Goal: Task Accomplishment & Management: Complete application form

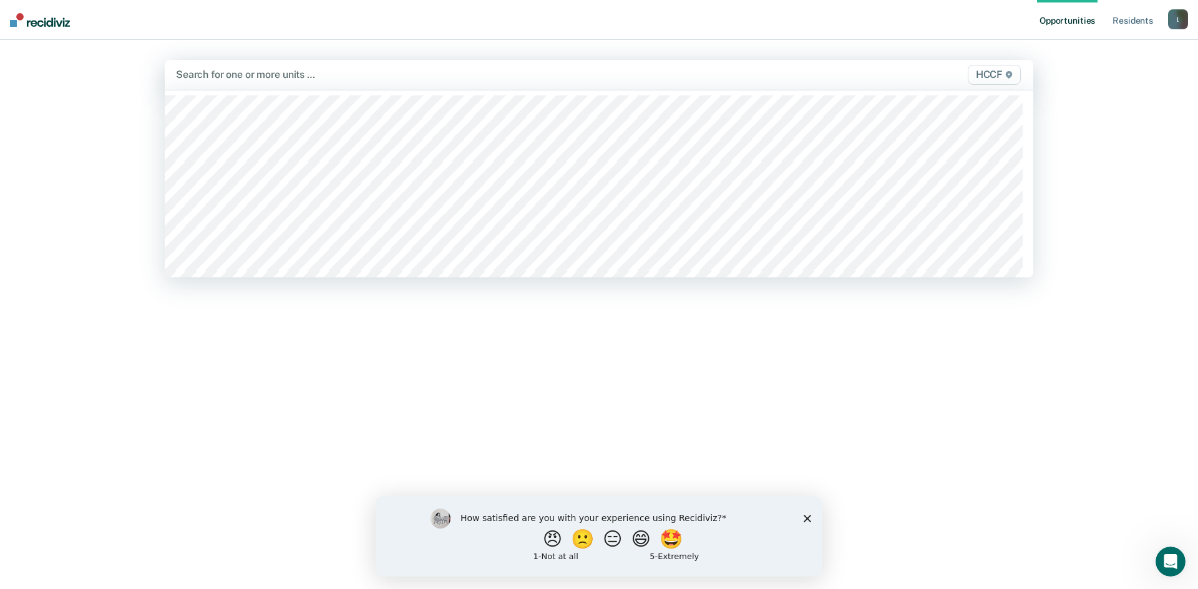
click at [232, 79] on div at bounding box center [471, 74] width 591 height 14
type input "j"
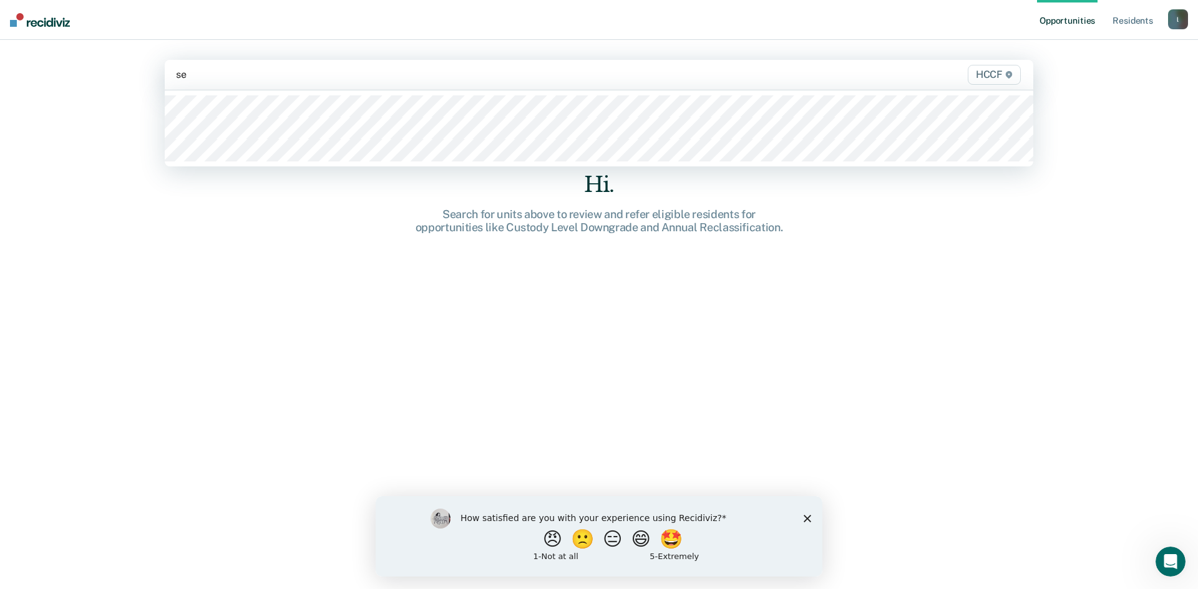
type input "seg"
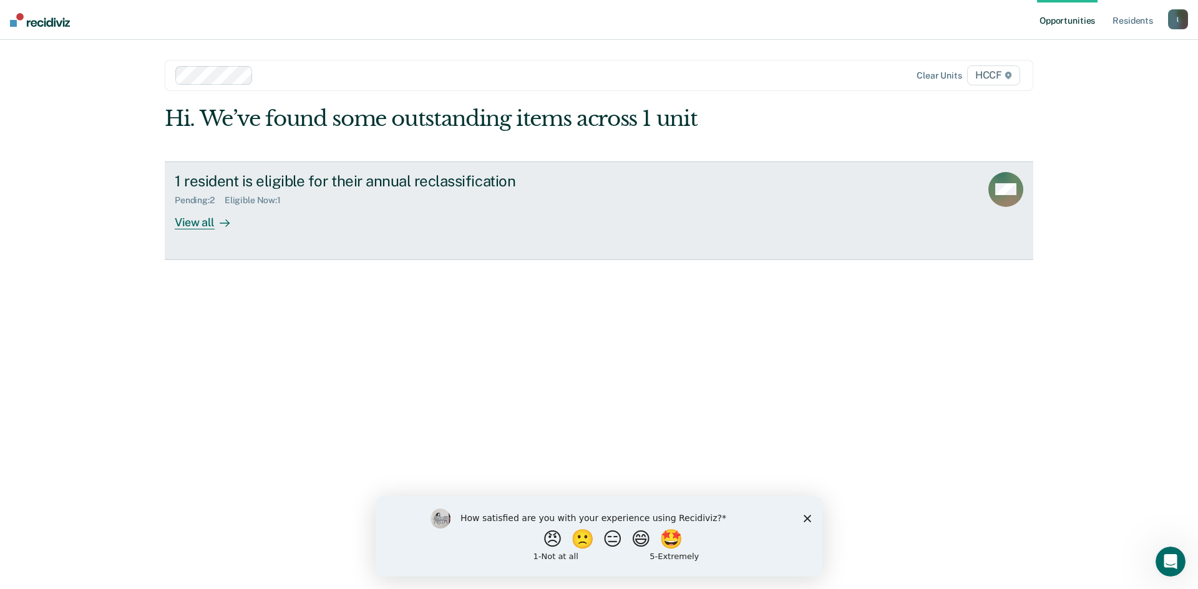
click at [201, 224] on div "View all" at bounding box center [210, 217] width 70 height 24
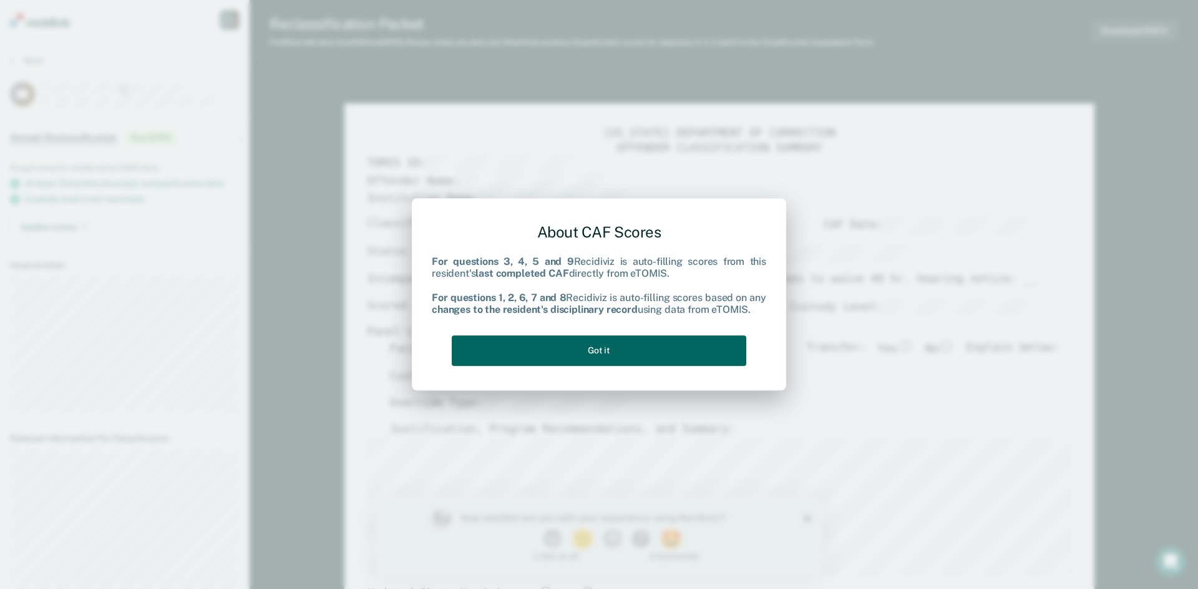
click at [603, 348] on button "Got it" at bounding box center [599, 351] width 294 height 31
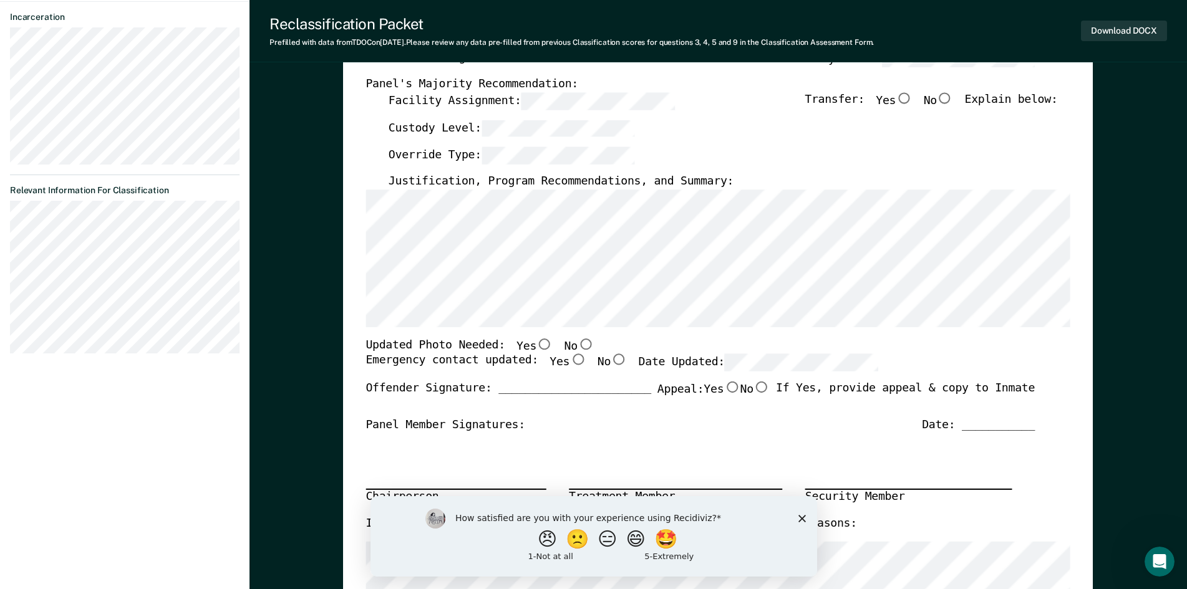
scroll to position [250, 0]
click at [801, 518] on polygon "Close survey" at bounding box center [801, 518] width 7 height 7
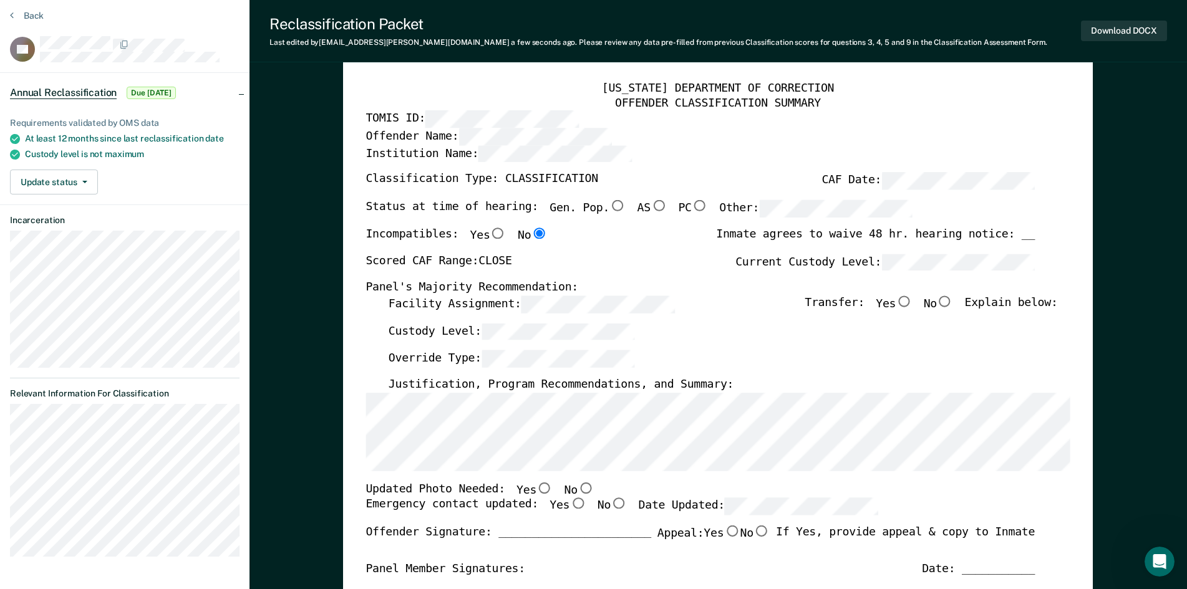
scroll to position [0, 0]
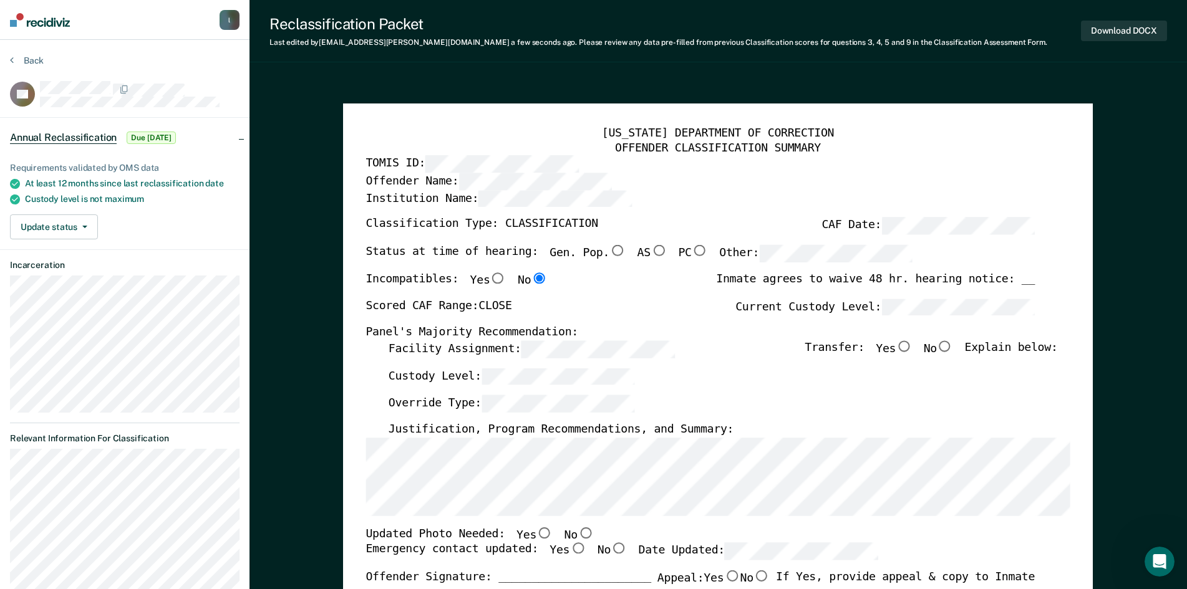
click at [959, 255] on div "Status at time of hearing: Gen. Pop. AS PC Other:" at bounding box center [700, 258] width 669 height 27
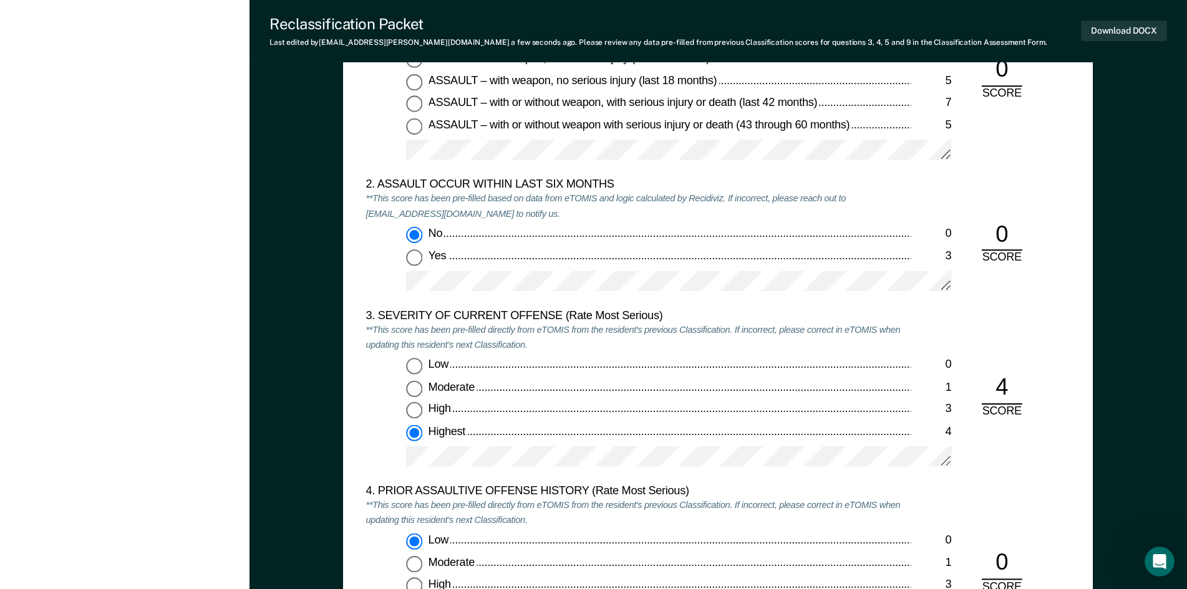
scroll to position [1248, 0]
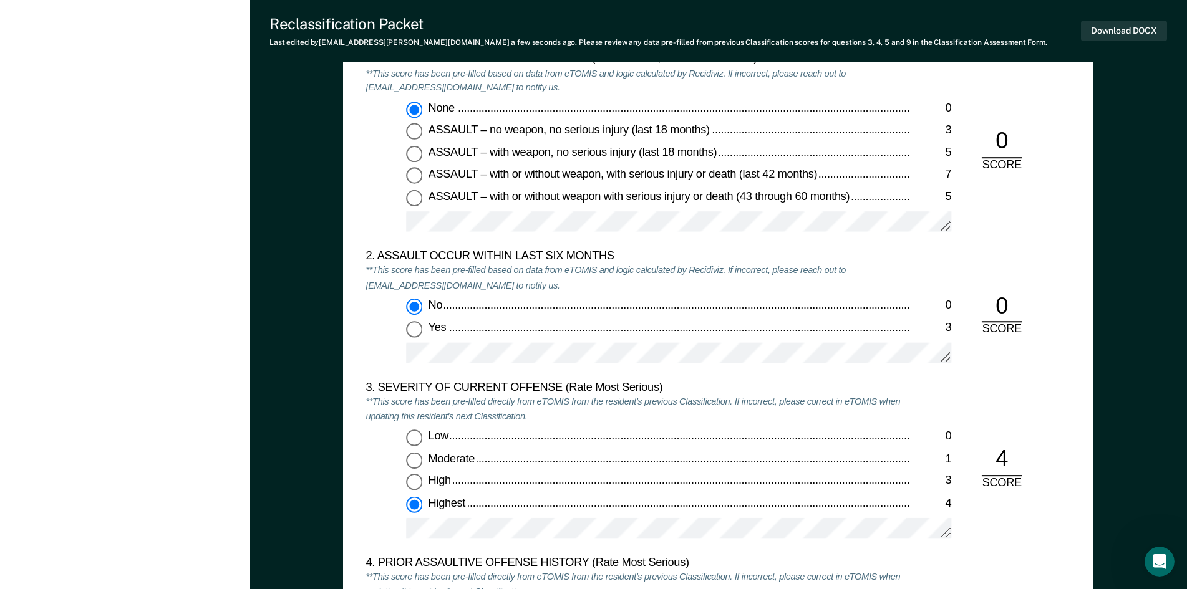
click at [607, 365] on div at bounding box center [678, 359] width 545 height 32
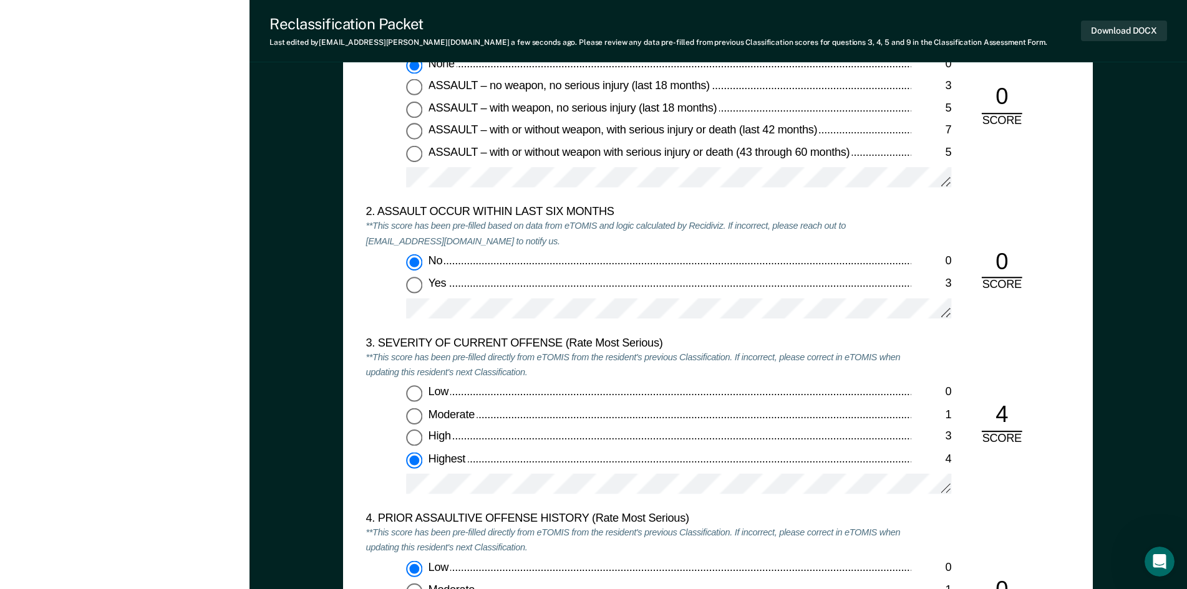
scroll to position [1310, 0]
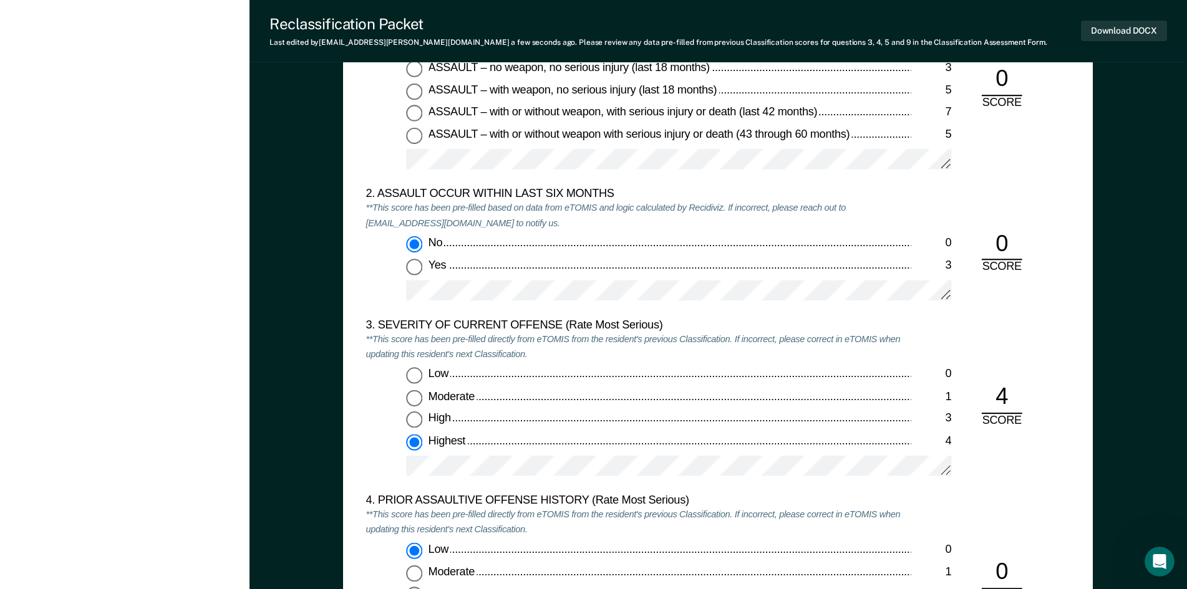
click at [550, 477] on div at bounding box center [678, 473] width 545 height 32
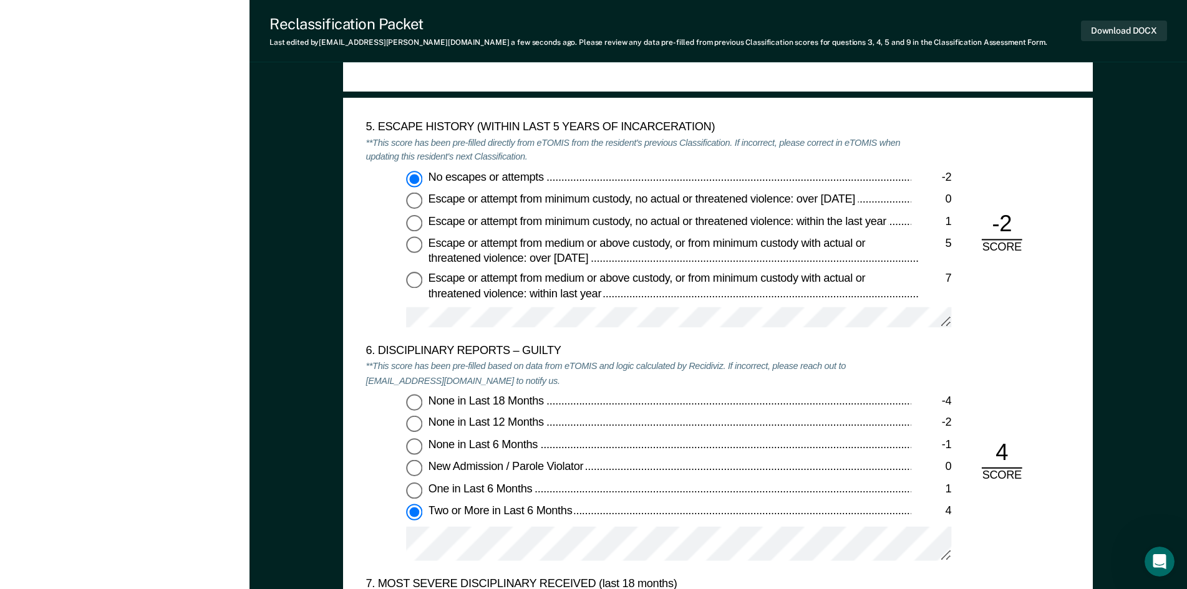
scroll to position [1871, 0]
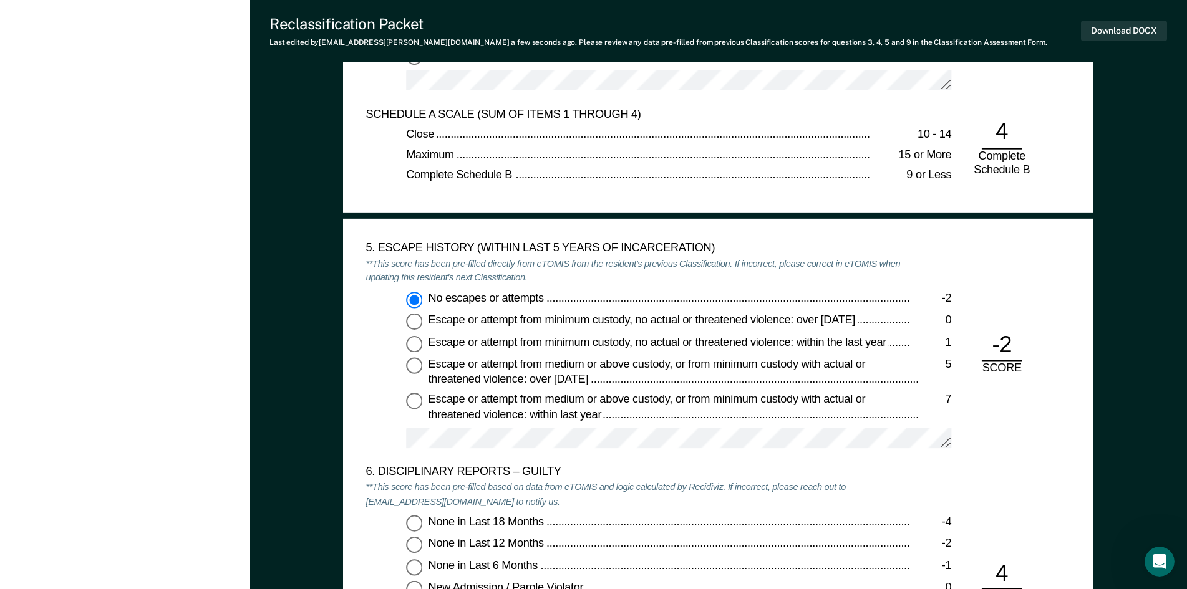
click at [1000, 349] on div "-2" at bounding box center [1002, 346] width 41 height 31
click at [417, 322] on input "Escape or attempt from minimum custody, no actual or threatened violence: over …" at bounding box center [414, 322] width 16 height 16
type textarea "x"
radio input "false"
radio input "true"
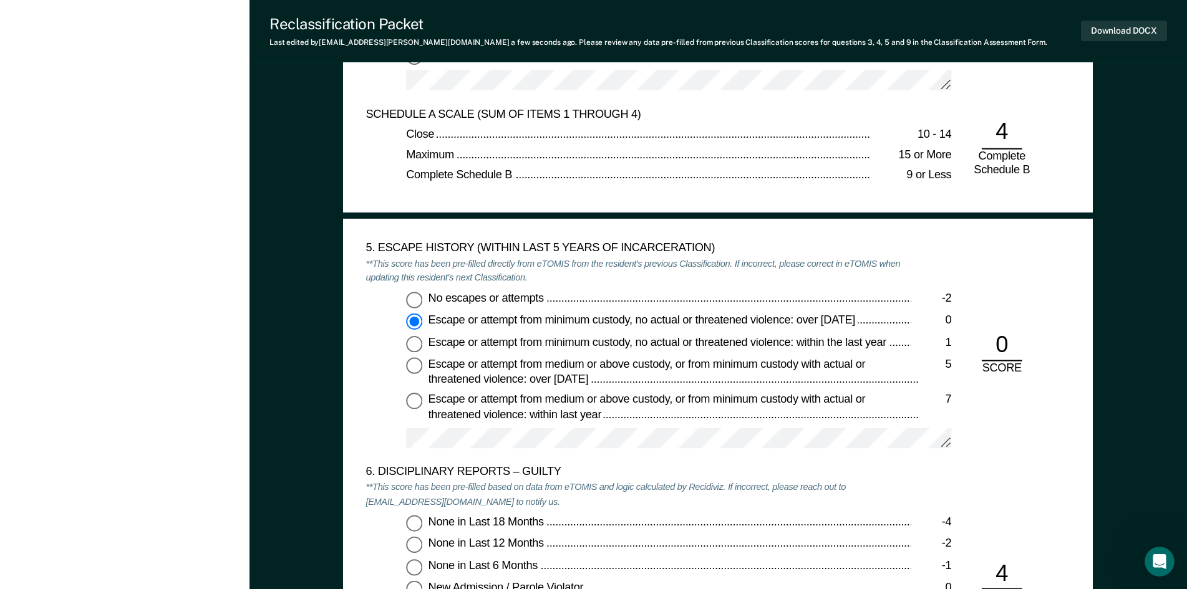
click at [991, 424] on div "5. ESCAPE HISTORY (WITHIN LAST 5 YEARS OF INCARCERATION) **This score has been …" at bounding box center [718, 353] width 704 height 224
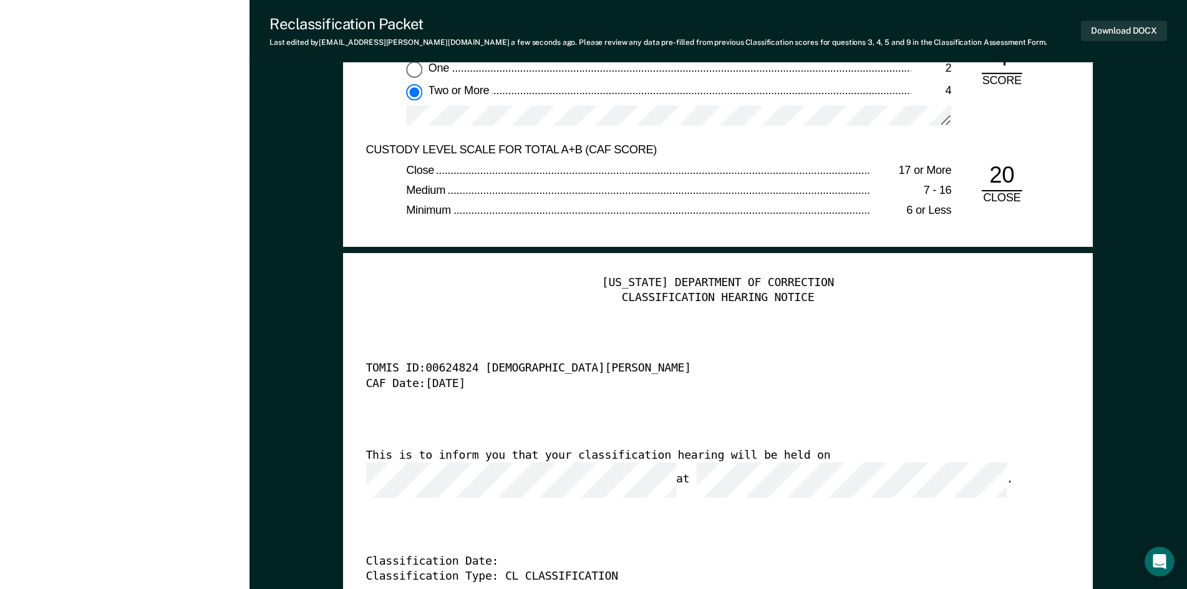
scroll to position [2994, 0]
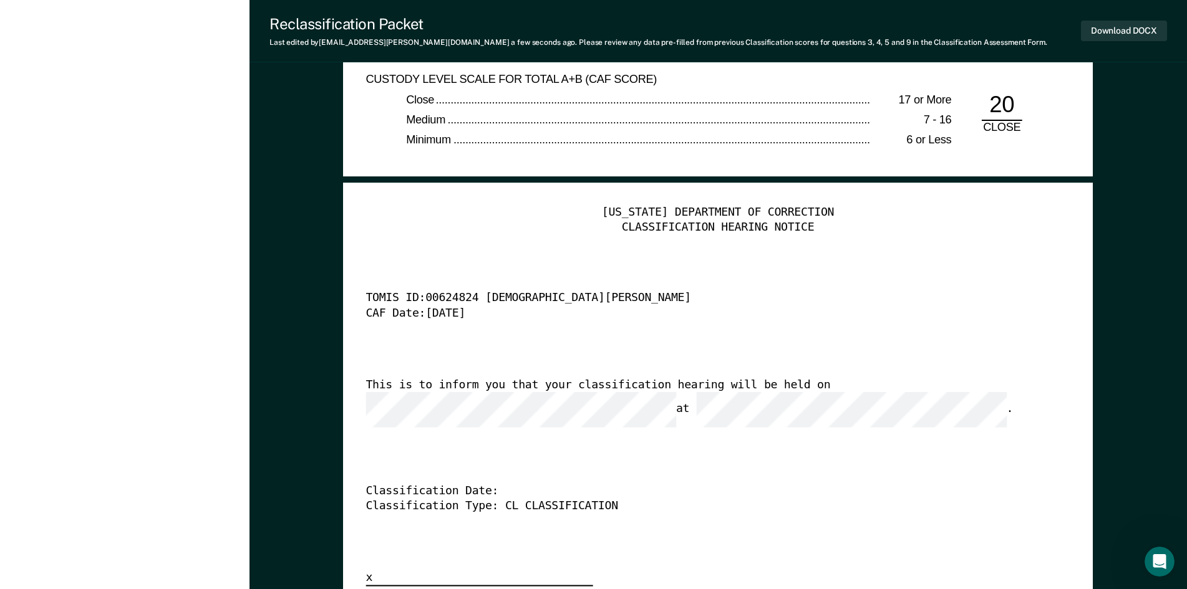
click at [1008, 531] on div "[US_STATE] DEPARTMENT OF CORRECTION CLASSIFICATION HEARING NOTICE TOMIS ID: 006…" at bounding box center [718, 396] width 704 height 381
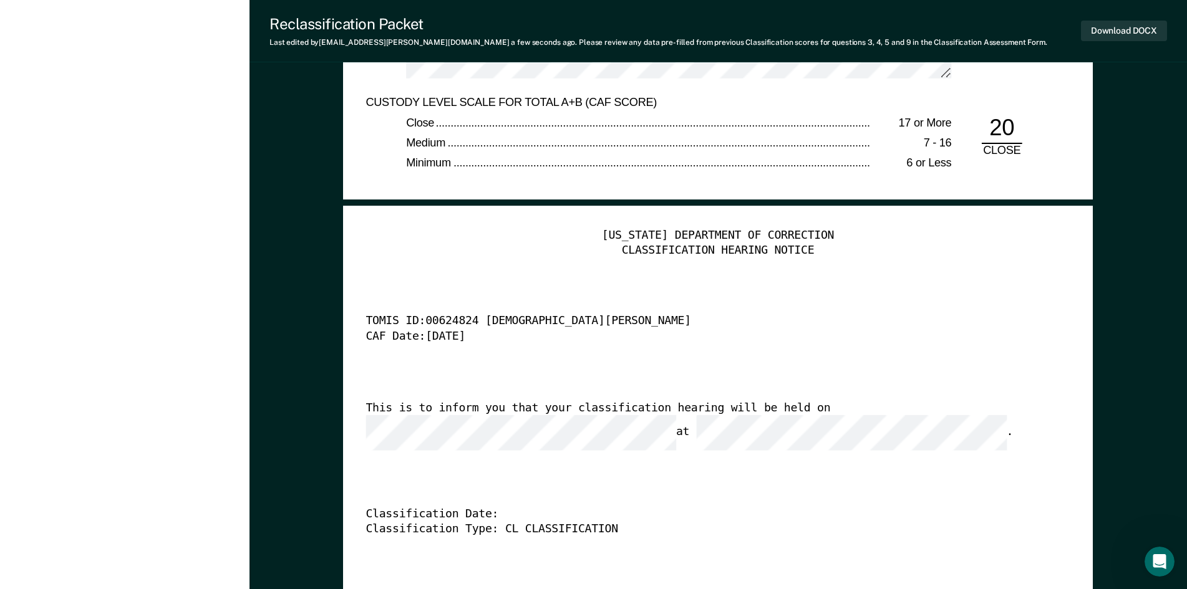
scroll to position [2932, 0]
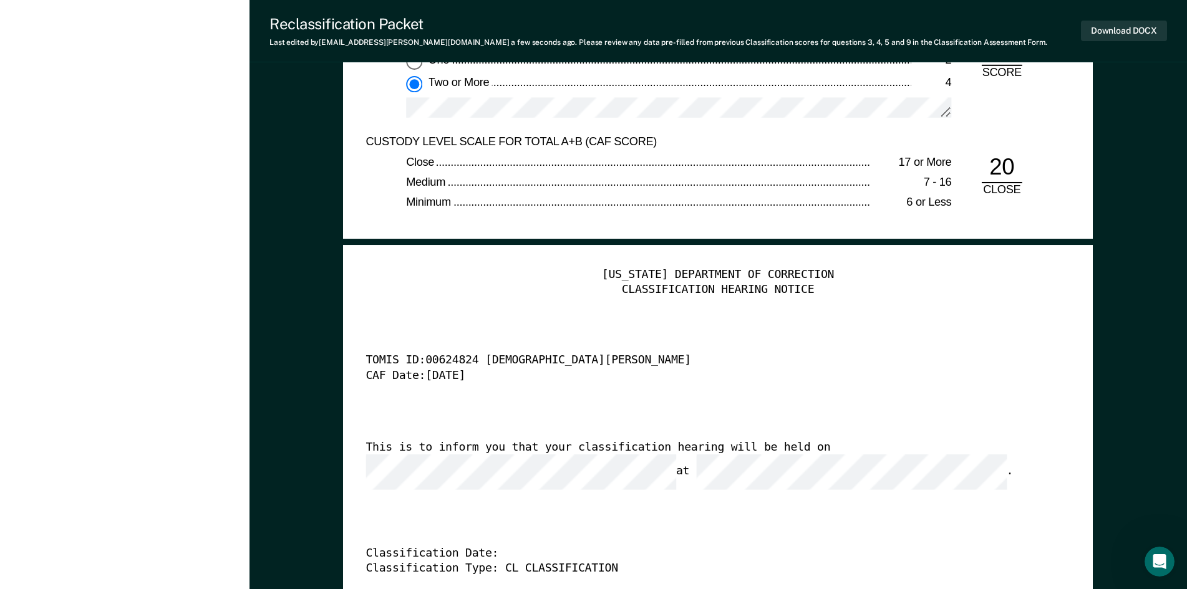
click at [906, 473] on div "This is to inform you that your classification hearing will be held on at ." at bounding box center [700, 465] width 669 height 50
click at [643, 491] on div "[US_STATE] DEPARTMENT OF CORRECTION CLASSIFICATION HEARING NOTICE TOMIS ID: 006…" at bounding box center [718, 458] width 704 height 381
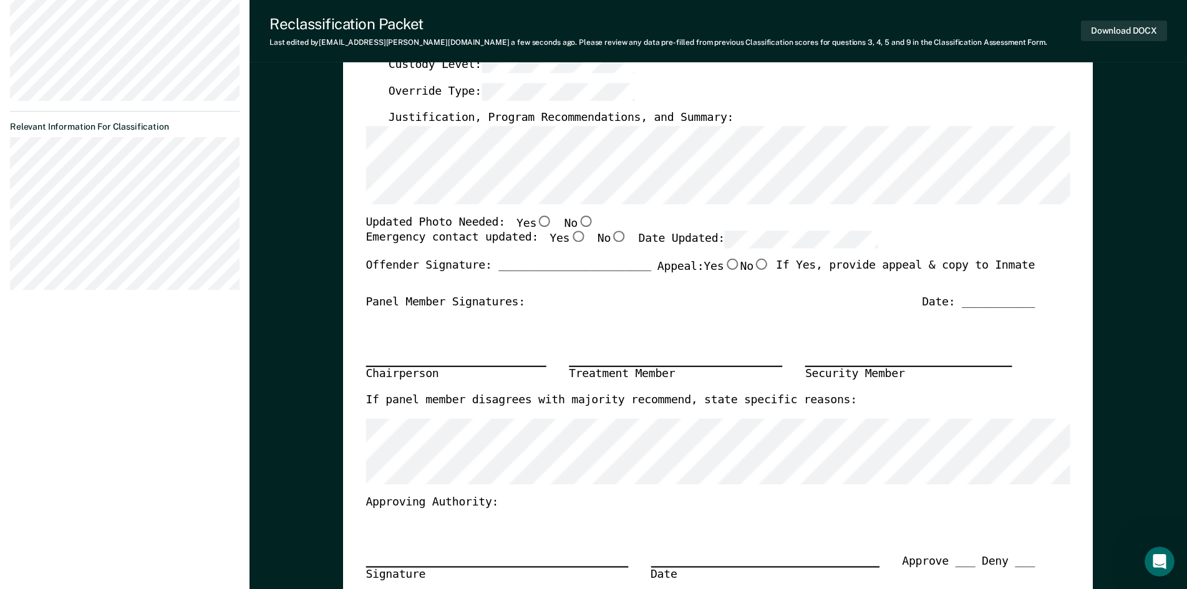
scroll to position [62, 0]
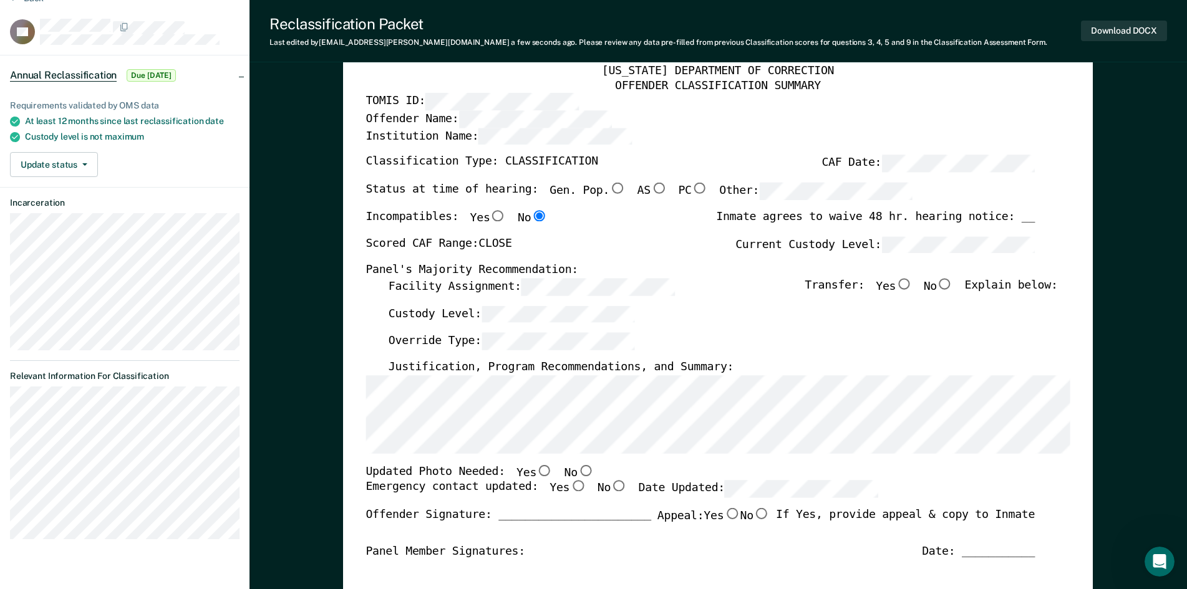
click at [492, 243] on label "Scored CAF Range: CLOSE" at bounding box center [439, 244] width 146 height 17
click at [500, 242] on div "Scored CAF Range: CLOSE Current Custody Level:" at bounding box center [700, 249] width 669 height 27
click at [497, 244] on label "Scored CAF Range: CLOSE" at bounding box center [439, 244] width 146 height 17
click at [578, 468] on input "No" at bounding box center [586, 470] width 16 height 11
type textarea "x"
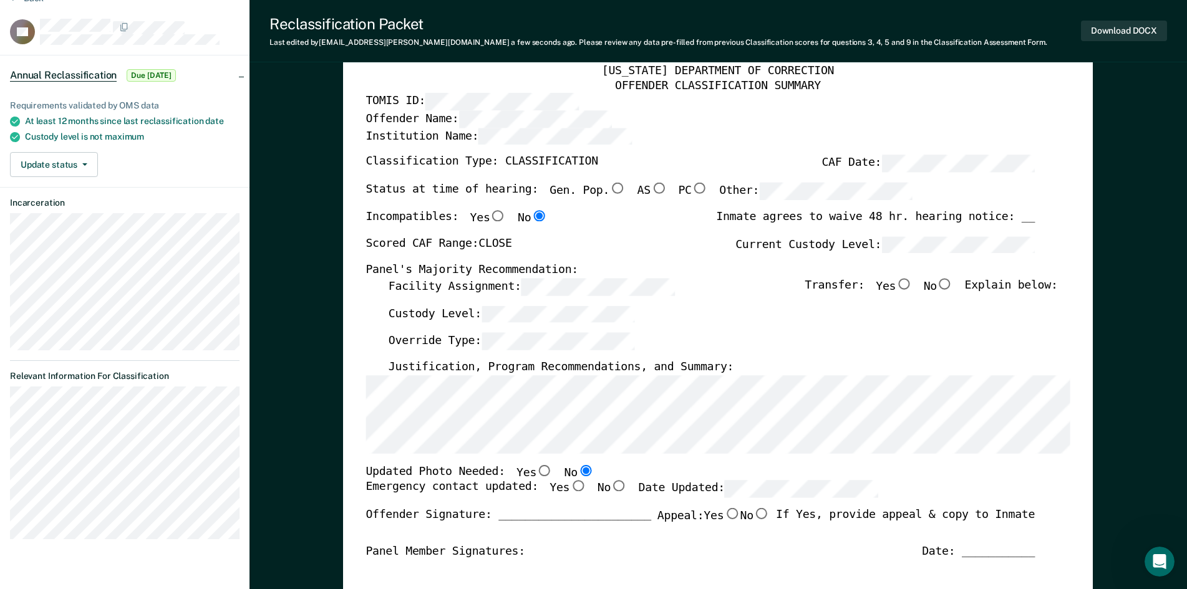
radio input "true"
click at [598, 469] on div "Updated Photo Needed: Yes No" at bounding box center [700, 473] width 669 height 16
click at [623, 466] on div "Updated Photo Needed: Yes No" at bounding box center [700, 473] width 669 height 16
click at [570, 488] on input "Yes" at bounding box center [578, 486] width 16 height 11
type textarea "x"
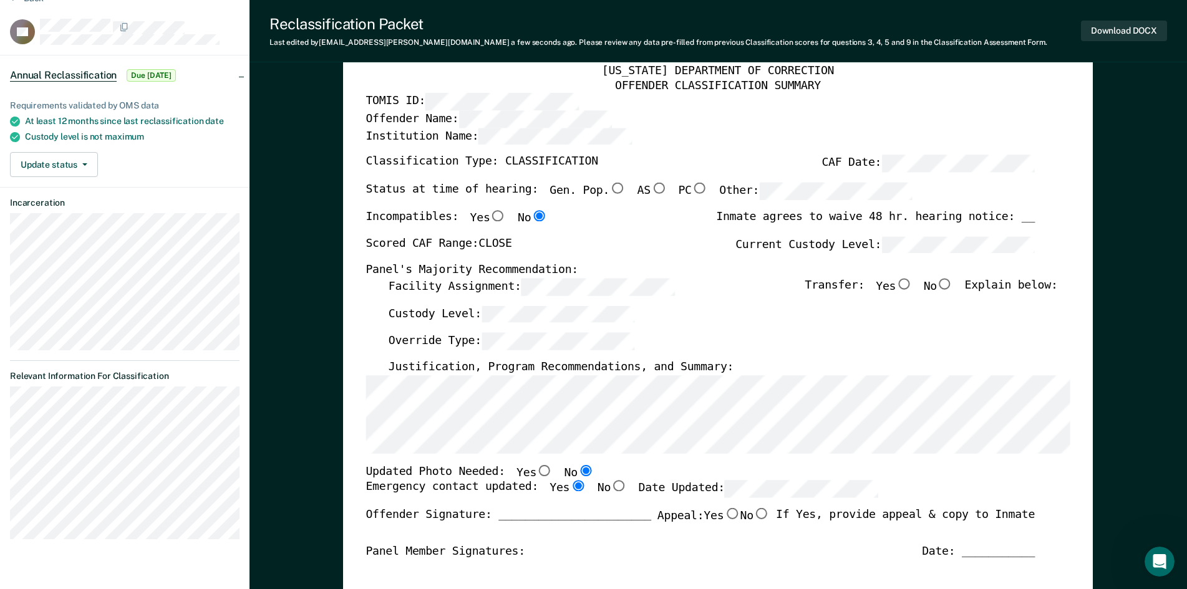
radio input "true"
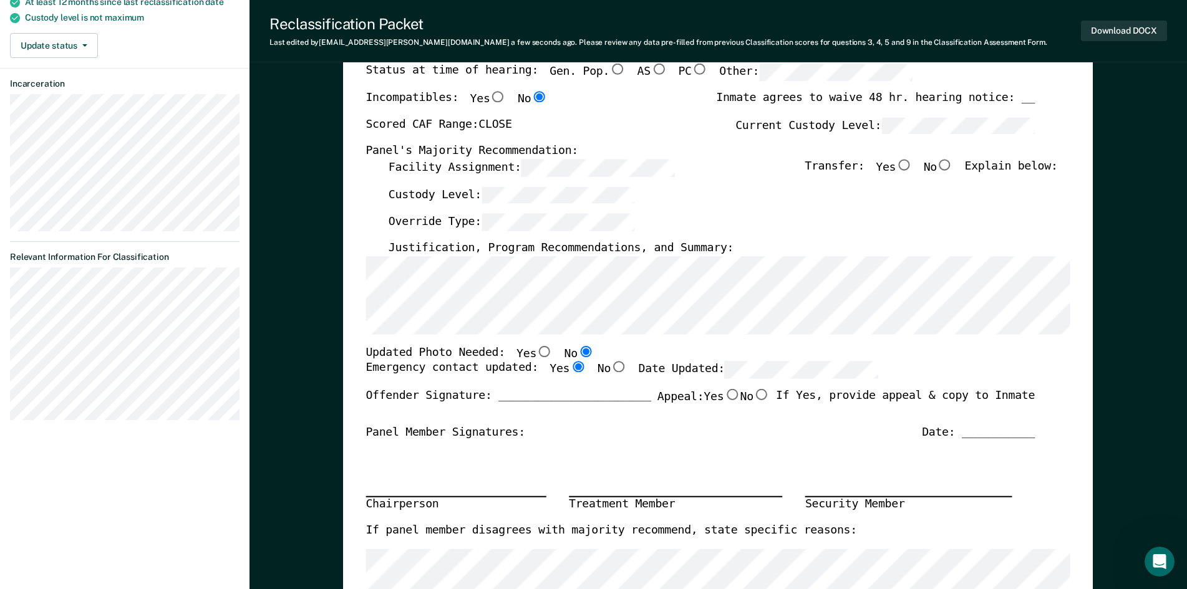
scroll to position [187, 0]
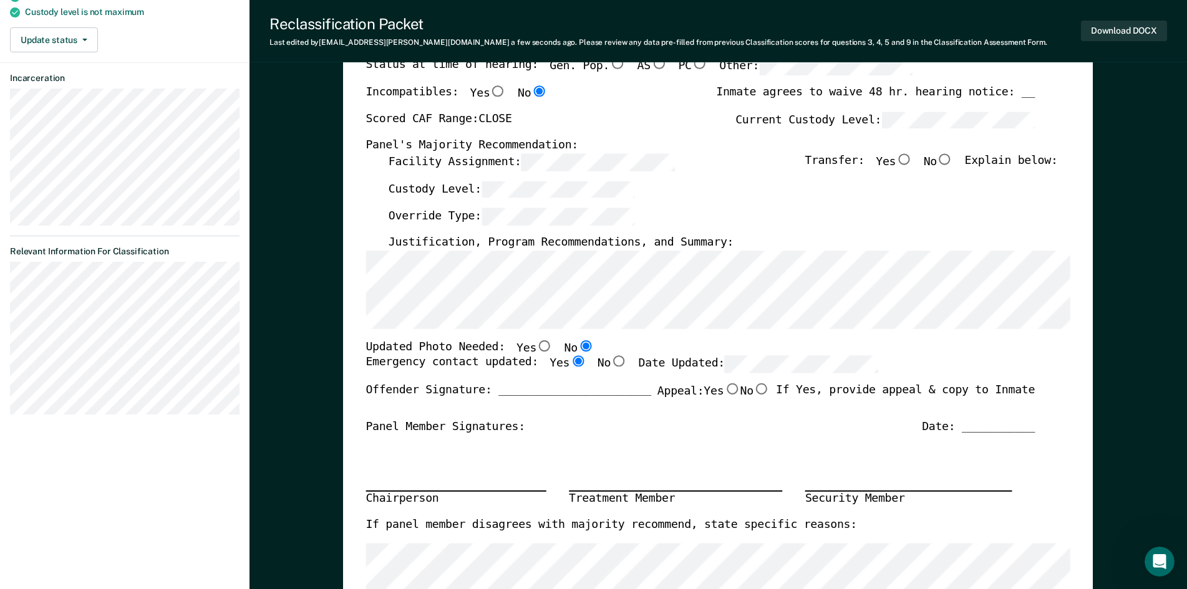
click at [858, 434] on div "Panel Member Signatures: Date: ___________" at bounding box center [700, 427] width 669 height 15
click at [1118, 29] on button "Download DOCX" at bounding box center [1124, 31] width 86 height 21
type textarea "x"
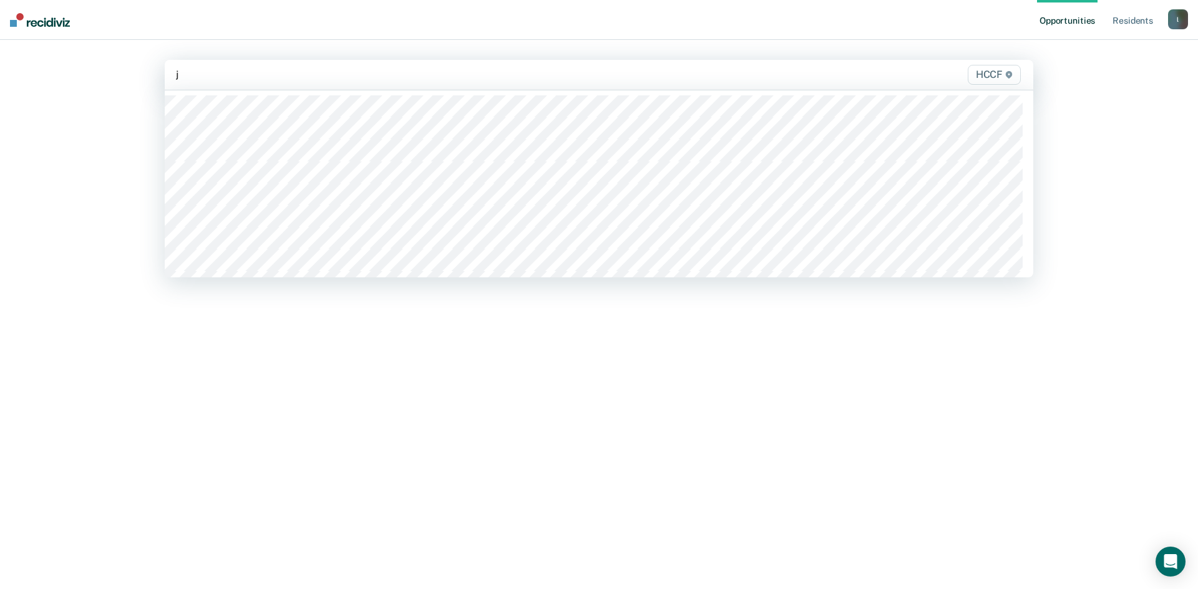
type input "jb"
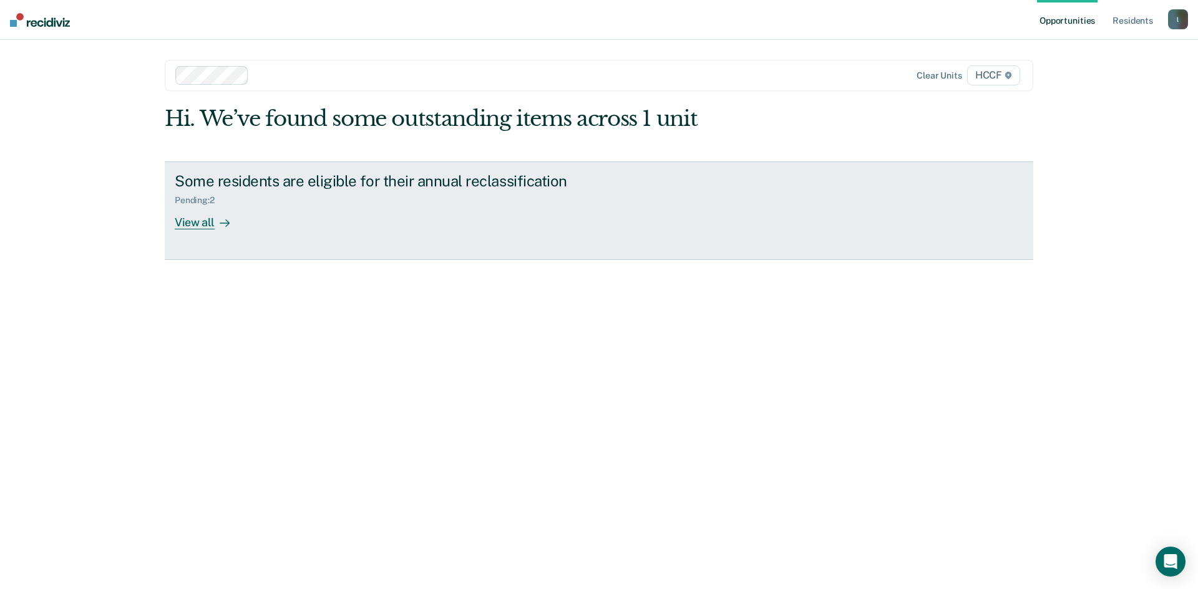
click at [203, 226] on div "View all" at bounding box center [210, 217] width 70 height 24
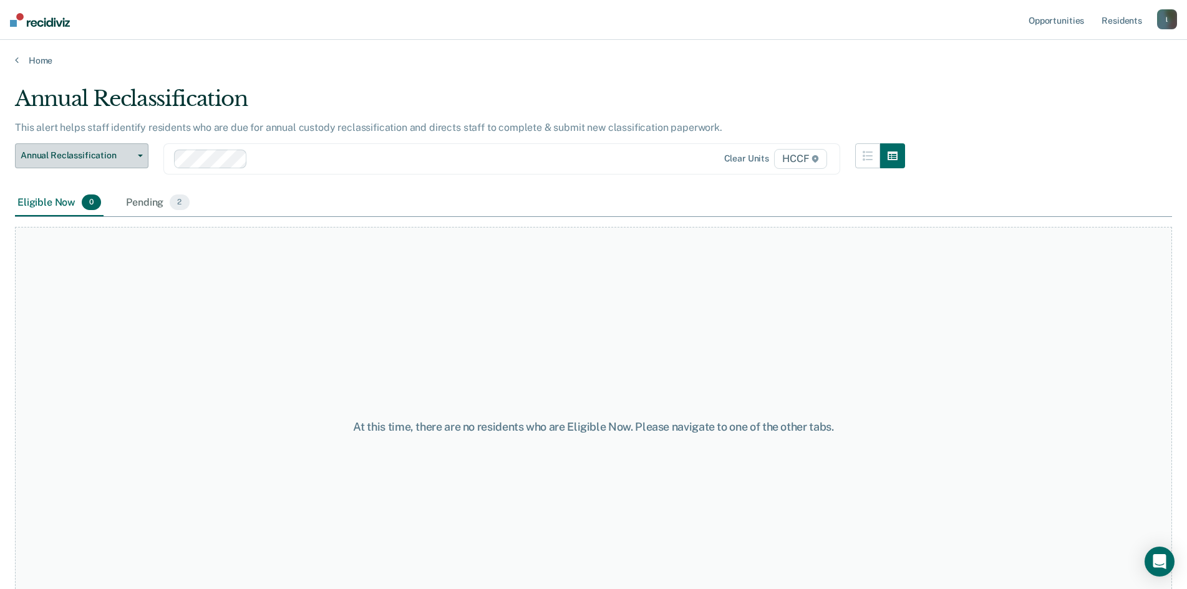
click at [102, 158] on span "Annual Reclassification" at bounding box center [77, 155] width 112 height 11
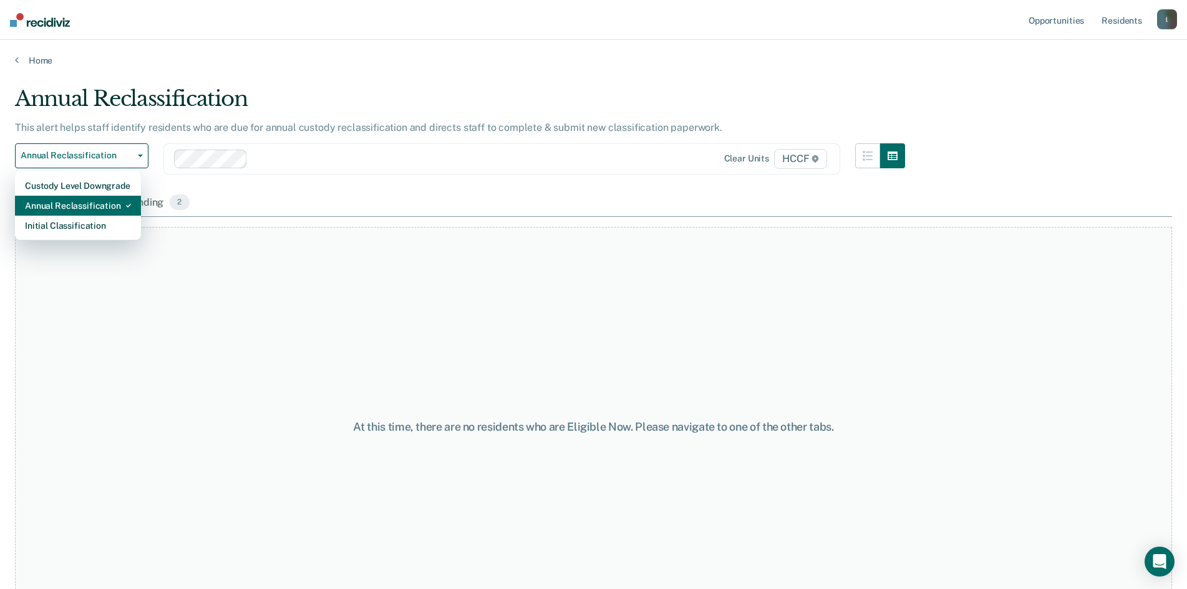
click at [89, 202] on div "Annual Reclassification" at bounding box center [78, 206] width 106 height 20
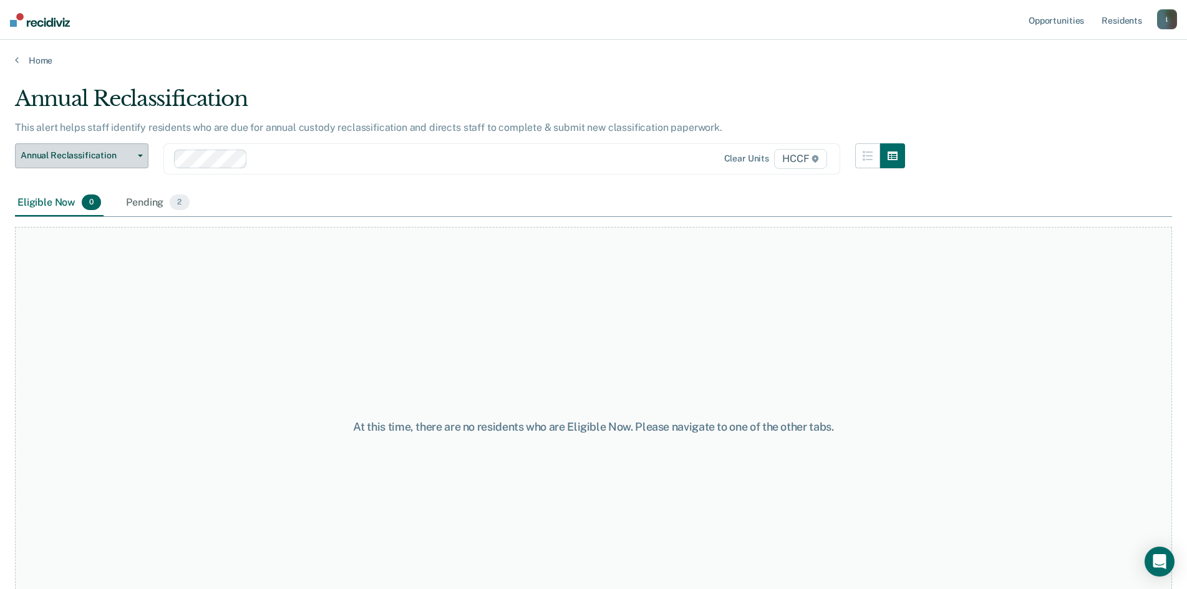
click at [92, 157] on span "Annual Reclassification" at bounding box center [77, 155] width 112 height 11
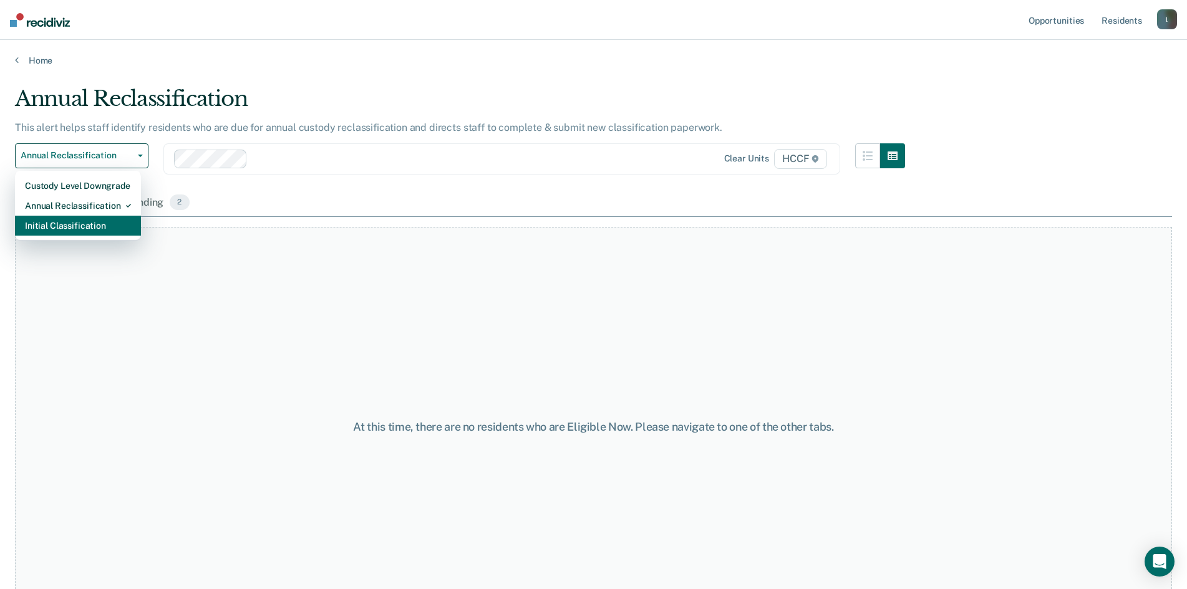
click at [80, 225] on div "Initial Classification" at bounding box center [78, 226] width 106 height 20
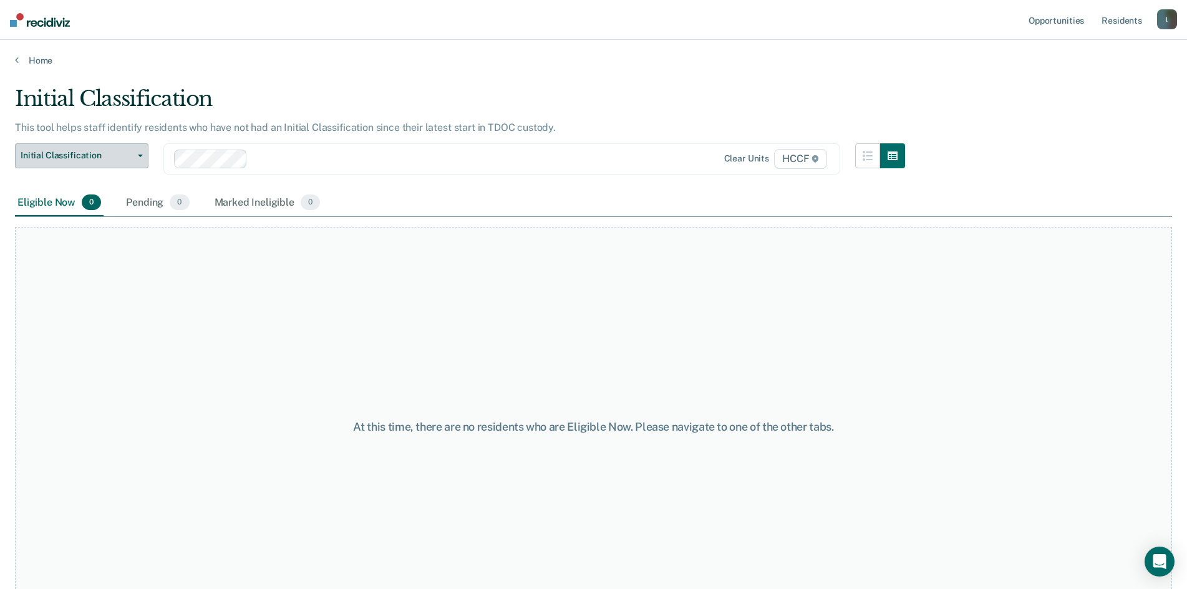
click at [104, 162] on button "Initial Classification" at bounding box center [81, 155] width 133 height 25
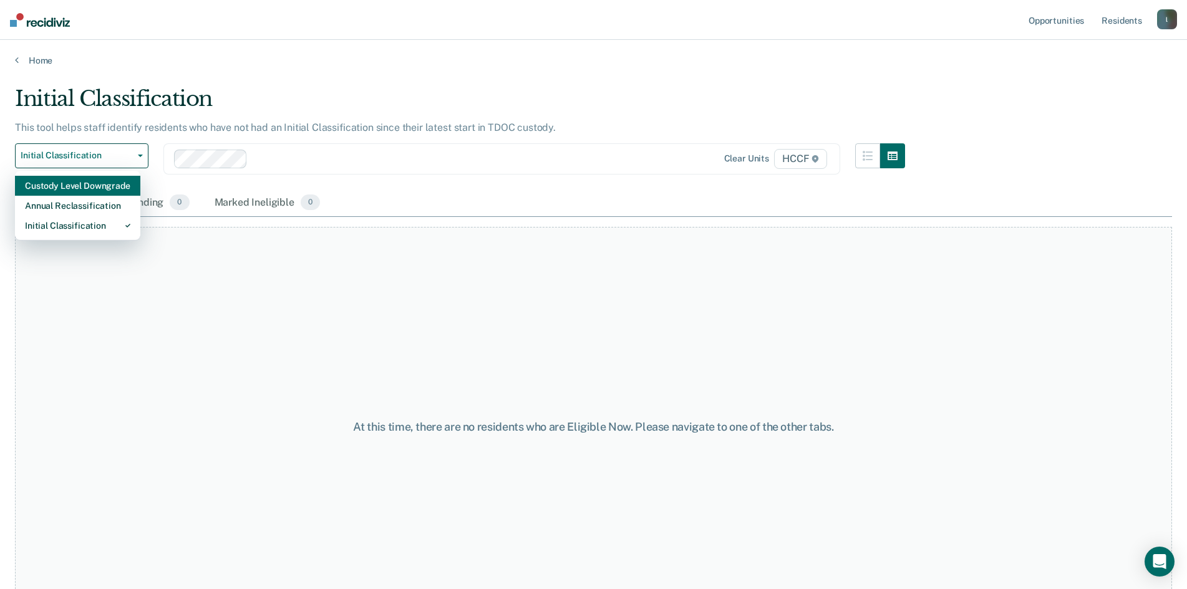
click at [92, 187] on div "Custody Level Downgrade" at bounding box center [77, 186] width 105 height 20
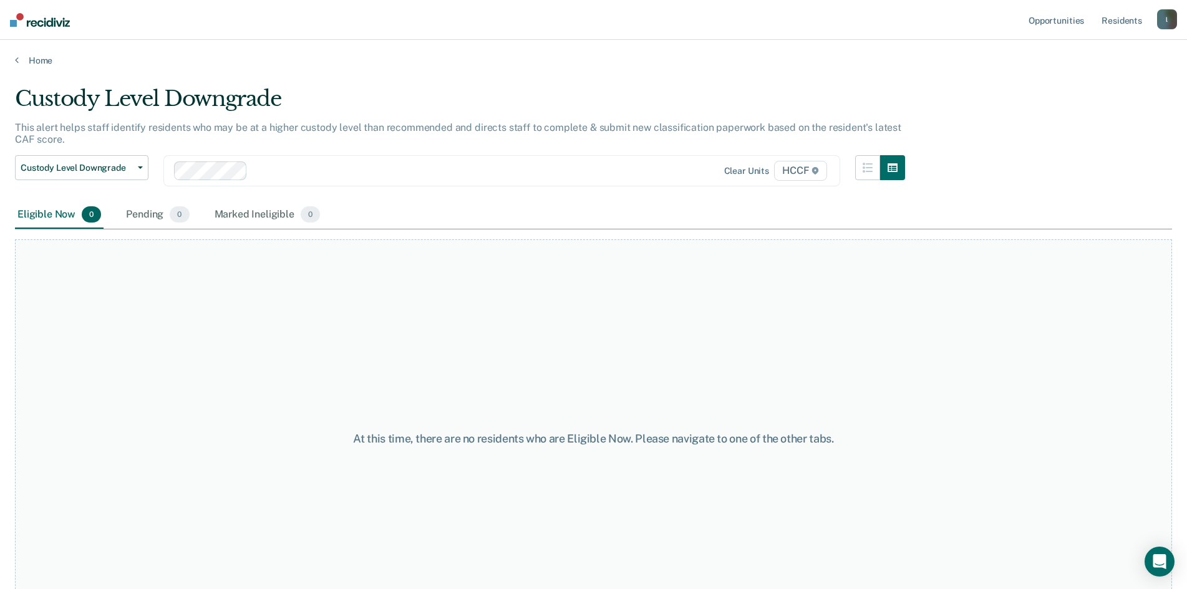
click at [264, 172] on div at bounding box center [442, 170] width 379 height 14
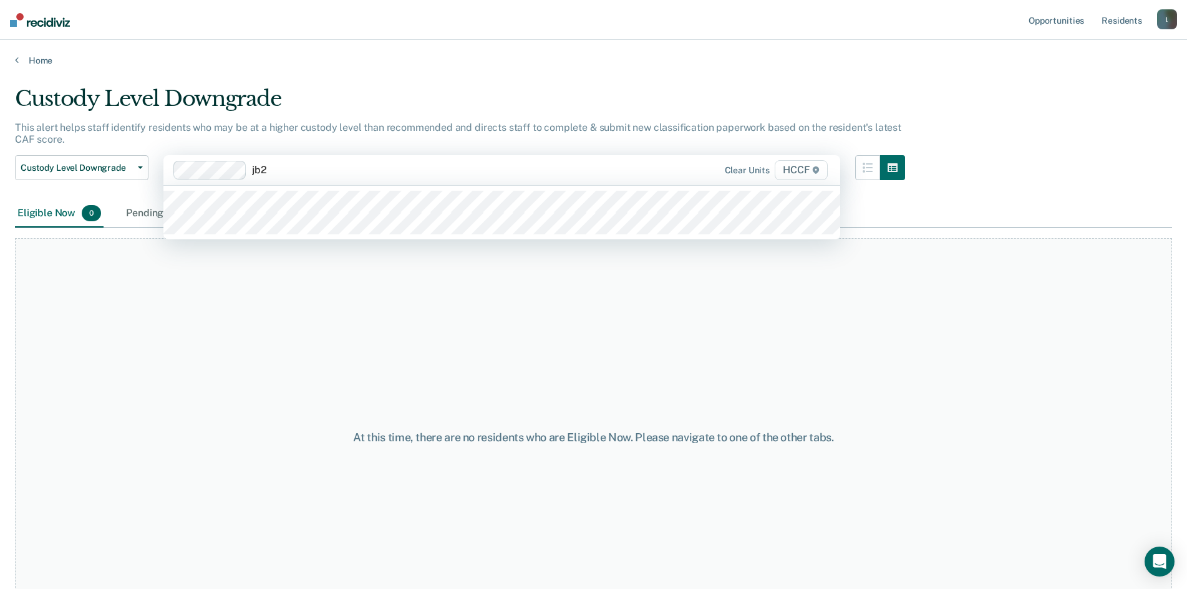
type input "jb2"
click at [225, 246] on div "At this time, there are no residents who are Eligible Now. Please navigate to o…" at bounding box center [593, 438] width 1157 height 400
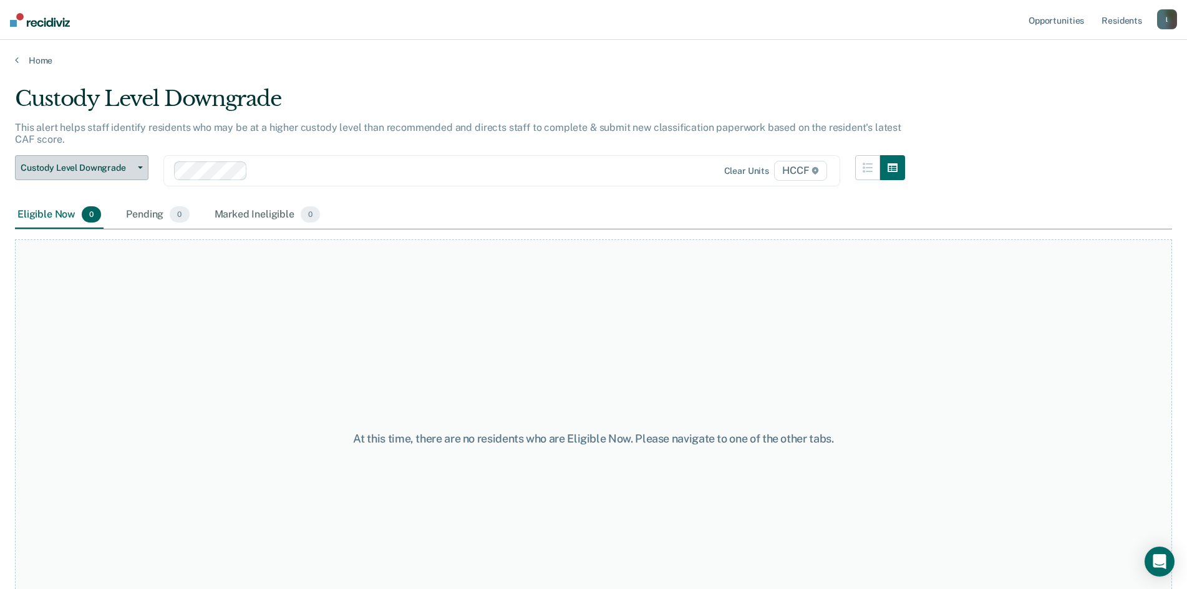
click at [79, 168] on span "Custody Level Downgrade" at bounding box center [77, 168] width 112 height 11
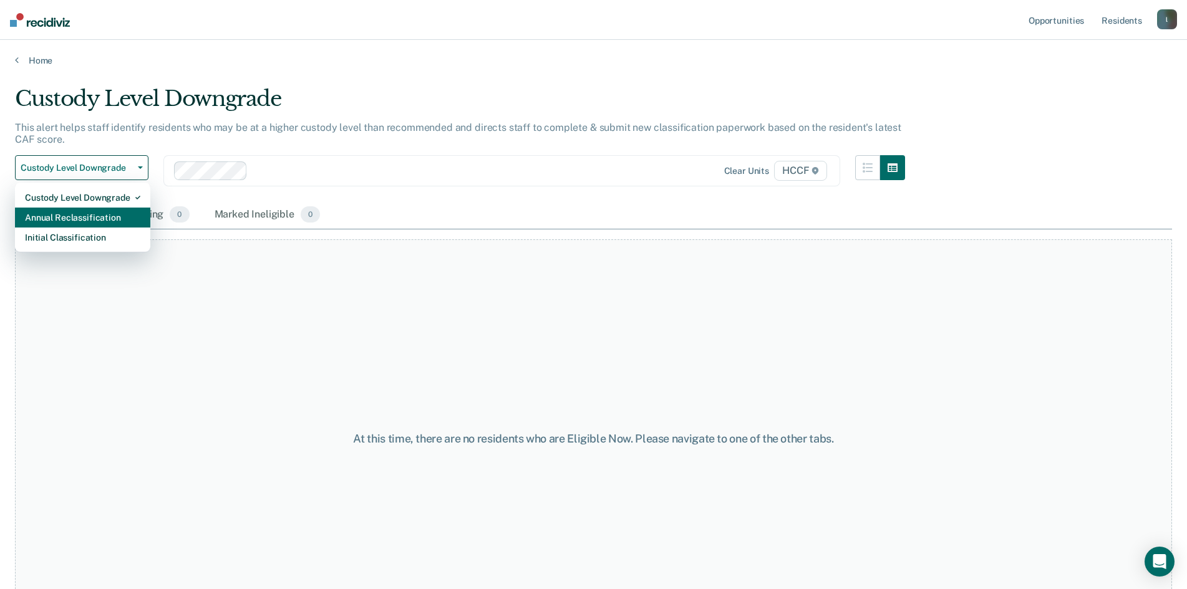
click at [74, 215] on div "Annual Reclassification" at bounding box center [82, 218] width 115 height 20
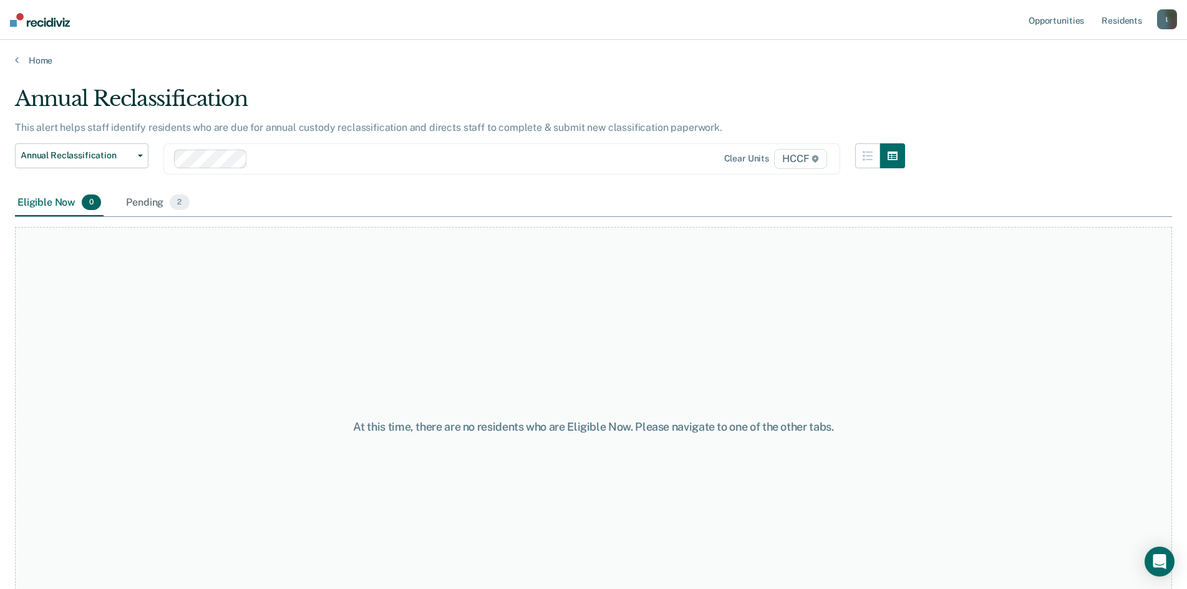
click at [768, 362] on div "At this time, there are no residents who are Eligible Now. Please navigate to o…" at bounding box center [593, 427] width 1157 height 400
